Goal: Information Seeking & Learning: Learn about a topic

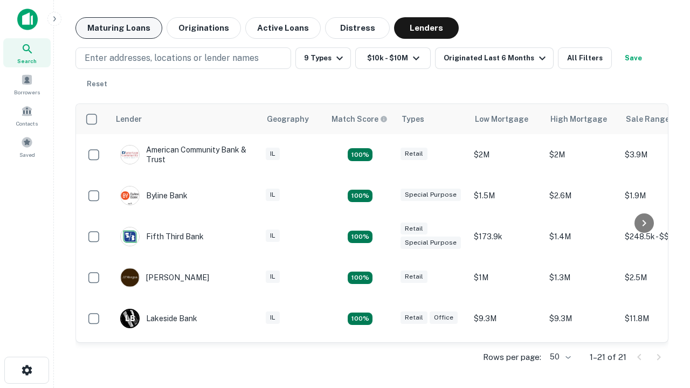
click at [119, 28] on button "Maturing Loans" at bounding box center [118, 28] width 87 height 22
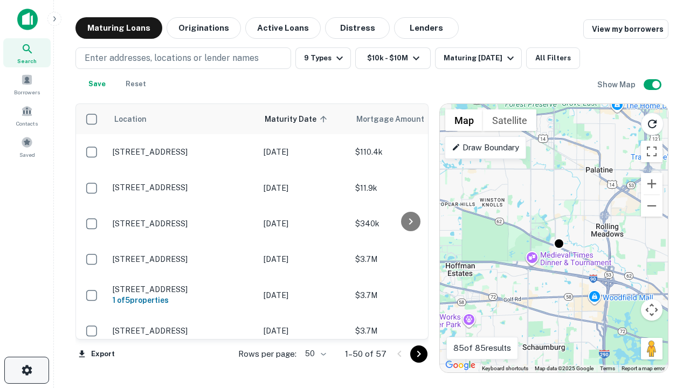
click at [26, 370] on icon "button" at bounding box center [26, 370] width 13 height 13
